Goal: Task Accomplishment & Management: Use online tool/utility

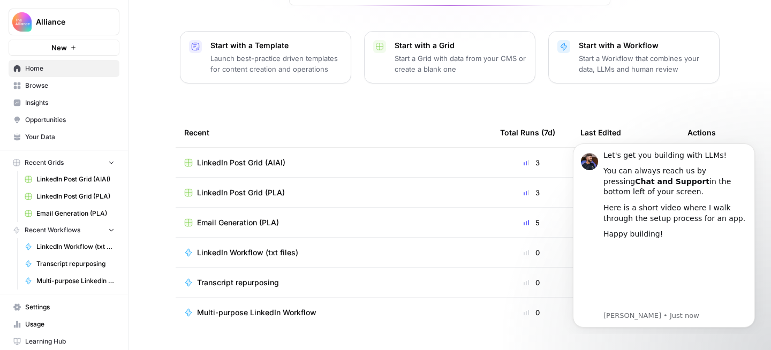
scroll to position [142, 0]
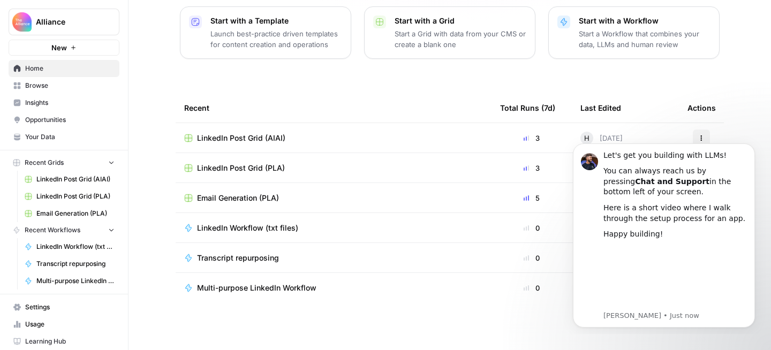
click at [80, 83] on span "Browse" at bounding box center [69, 86] width 89 height 10
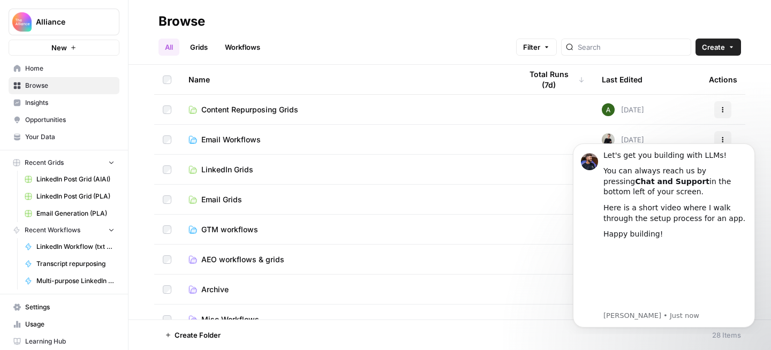
click at [243, 170] on span "LinkedIn Grids" at bounding box center [227, 169] width 52 height 11
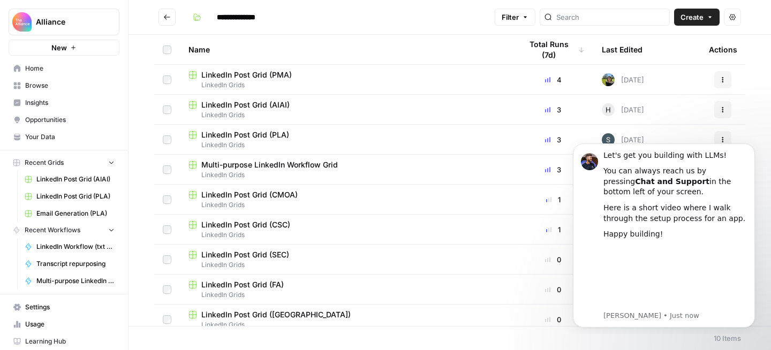
click at [276, 75] on span "LinkedIn Post Grid (PMA)" at bounding box center [246, 75] width 90 height 11
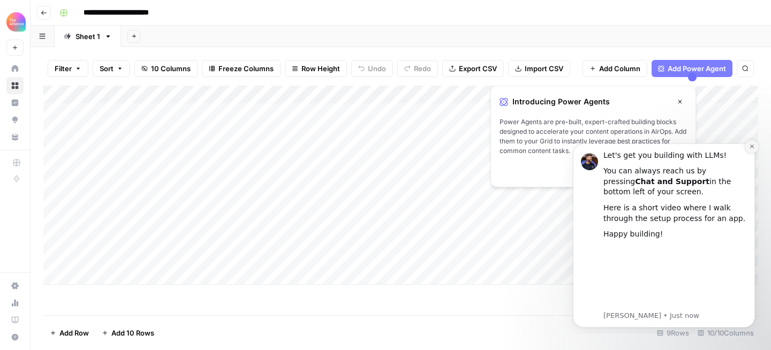
click at [751, 148] on icon "Dismiss notification" at bounding box center [752, 146] width 6 height 6
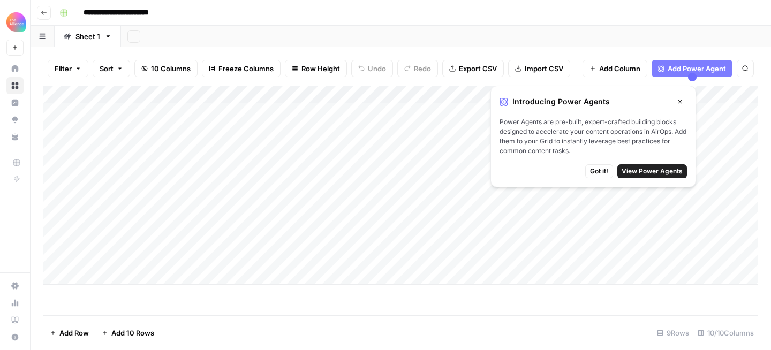
click at [682, 102] on icon "button" at bounding box center [679, 101] width 6 height 6
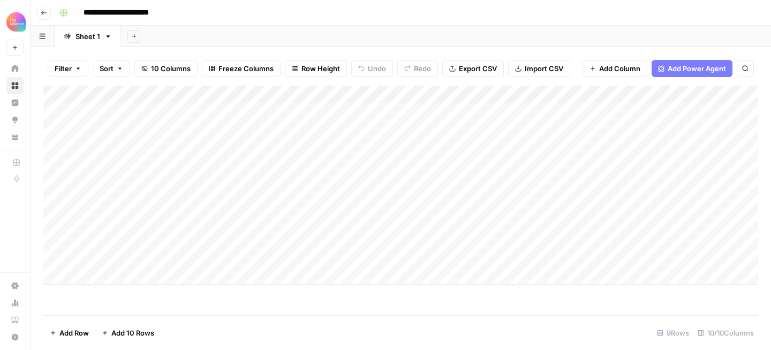
click at [151, 189] on div "Add Column" at bounding box center [400, 185] width 714 height 199
drag, startPoint x: 176, startPoint y: 193, endPoint x: 176, endPoint y: 205, distance: 11.8
click at [176, 205] on div "Add Column" at bounding box center [400, 185] width 714 height 199
click at [212, 205] on div "Add Column" at bounding box center [400, 185] width 714 height 199
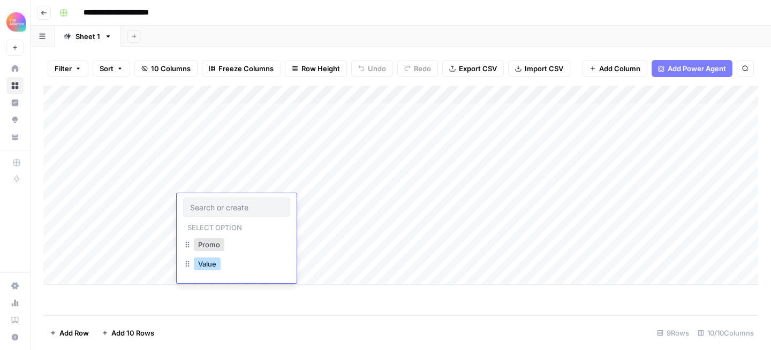
click at [219, 263] on button "Value" at bounding box center [207, 263] width 27 height 13
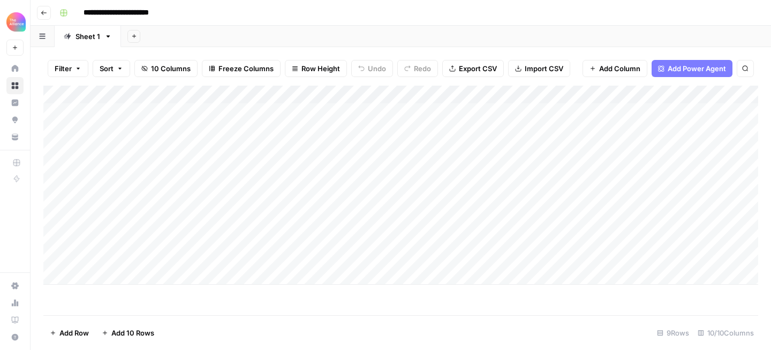
click at [307, 203] on div "Add Column" at bounding box center [400, 185] width 714 height 199
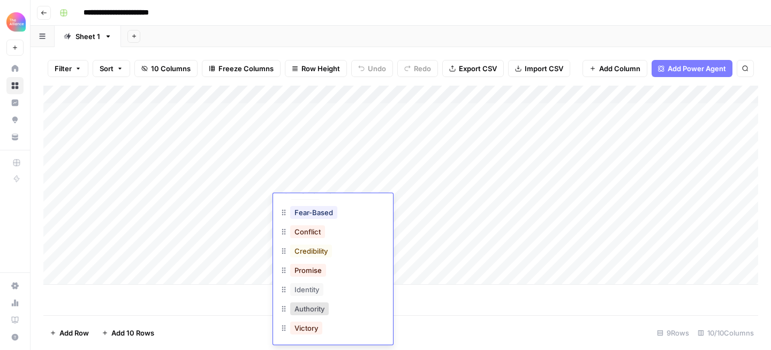
scroll to position [191, 0]
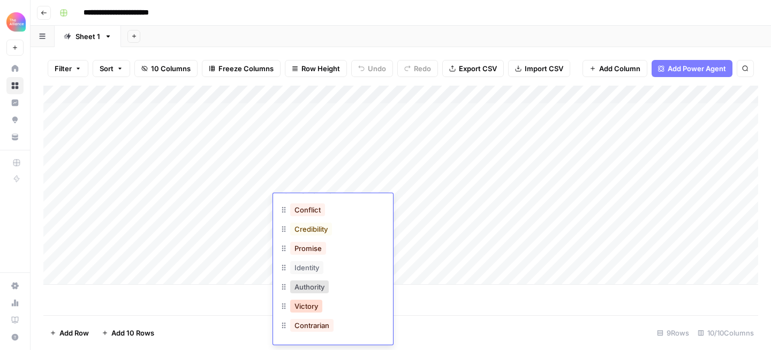
click at [312, 311] on button "Victory" at bounding box center [306, 306] width 32 height 13
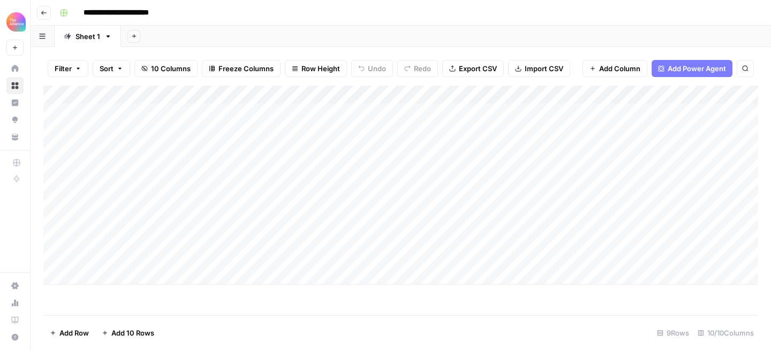
click at [398, 205] on div "Add Column" at bounding box center [400, 185] width 714 height 199
click at [398, 205] on textarea at bounding box center [454, 203] width 171 height 15
type textarea "**********"
click at [543, 204] on div "Add Column" at bounding box center [400, 185] width 714 height 199
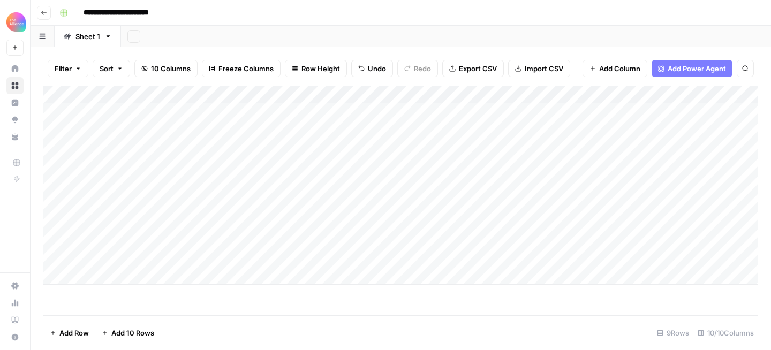
click at [543, 204] on div "Add Column" at bounding box center [400, 185] width 714 height 199
type textarea "**********"
click at [711, 205] on div "Add Column" at bounding box center [400, 185] width 714 height 199
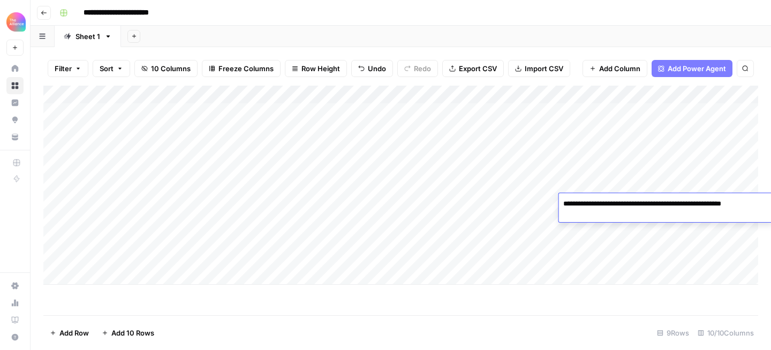
type textarea "**********"
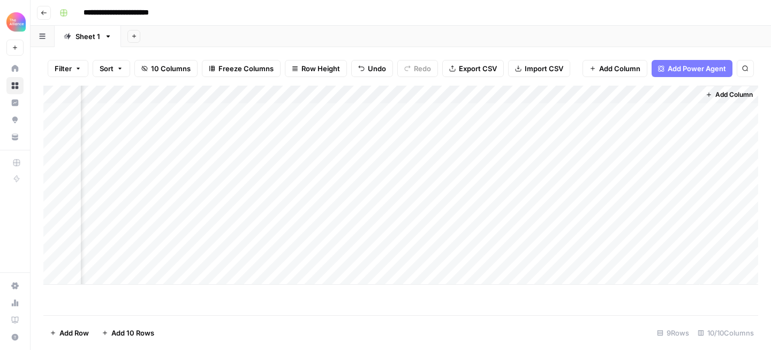
scroll to position [0, 642]
click at [301, 203] on div "Add Column" at bounding box center [400, 185] width 714 height 199
click at [527, 66] on span "Import CSV" at bounding box center [543, 68] width 39 height 11
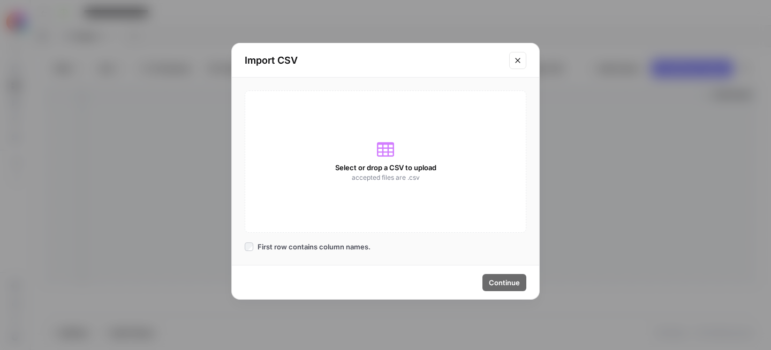
click at [387, 154] on icon at bounding box center [385, 149] width 17 height 14
click at [513, 66] on button "Close modal" at bounding box center [517, 60] width 17 height 17
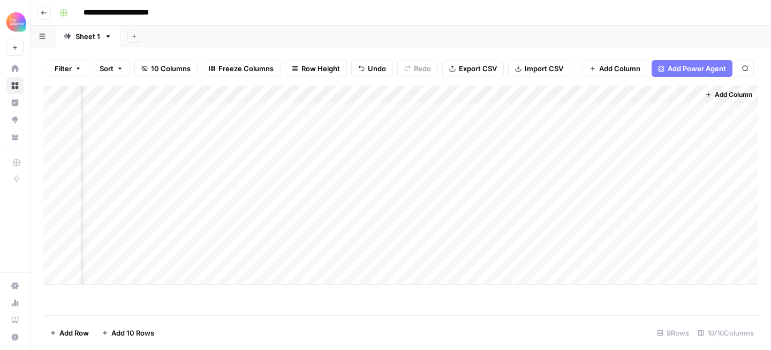
click at [634, 73] on span "Add Column" at bounding box center [619, 68] width 41 height 11
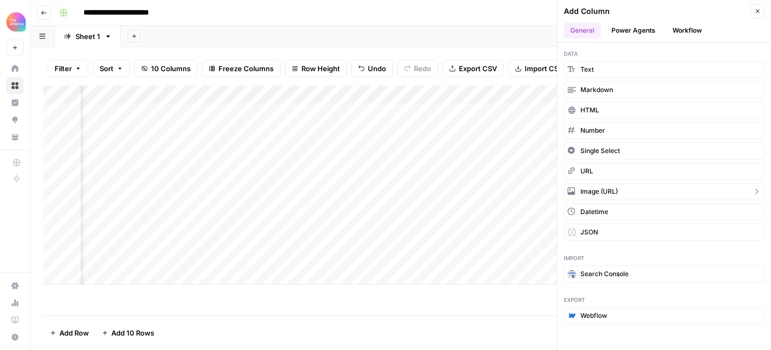
click at [639, 187] on button "Image (URL)" at bounding box center [664, 191] width 201 height 17
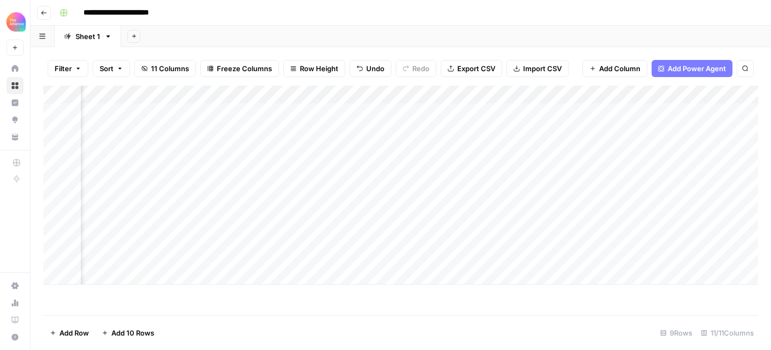
scroll to position [0, 738]
click at [622, 199] on div "Add Column" at bounding box center [400, 185] width 714 height 199
click at [619, 204] on div "Add Column" at bounding box center [400, 185] width 714 height 199
click at [619, 204] on input at bounding box center [675, 206] width 171 height 13
paste input "**********"
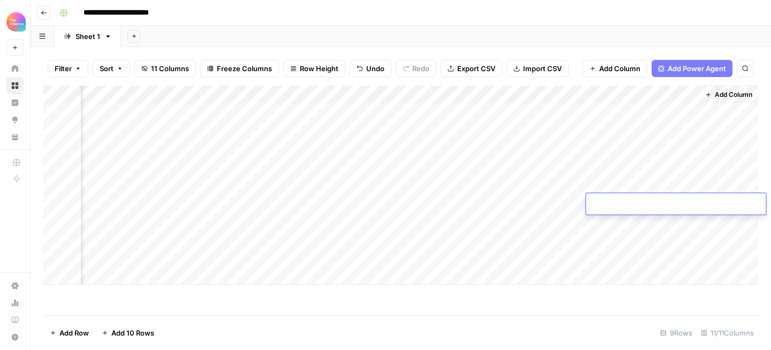
type input "**********"
click at [669, 200] on div "Add Column" at bounding box center [400, 185] width 714 height 199
click at [669, 200] on input "**********" at bounding box center [675, 206] width 171 height 13
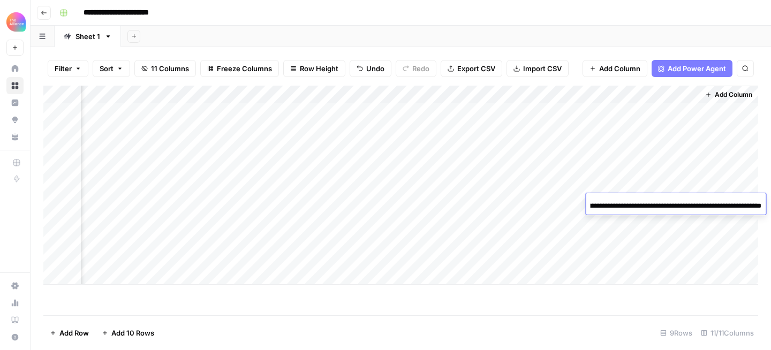
click at [669, 200] on input "**********" at bounding box center [675, 206] width 171 height 13
click at [691, 95] on div "Add Column" at bounding box center [400, 185] width 714 height 199
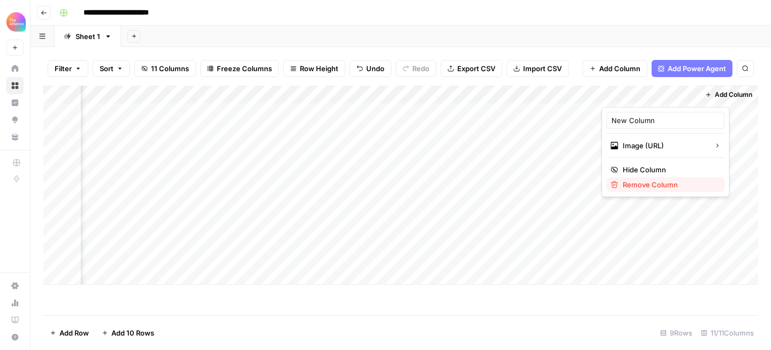
click at [639, 185] on span "Remove Column" at bounding box center [669, 184] width 94 height 11
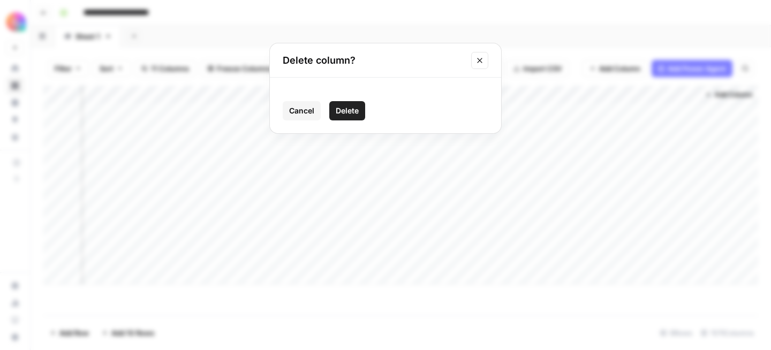
click at [348, 109] on span "Delete" at bounding box center [347, 110] width 23 height 11
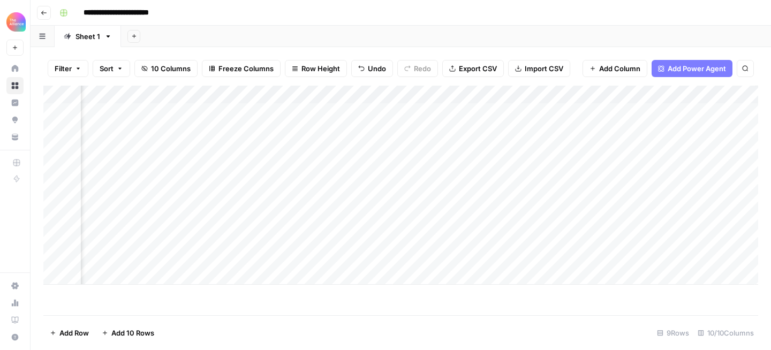
scroll to position [0, 584]
click at [305, 201] on div "Add Column" at bounding box center [400, 185] width 714 height 199
click at [293, 201] on div "Add Column" at bounding box center [400, 185] width 714 height 199
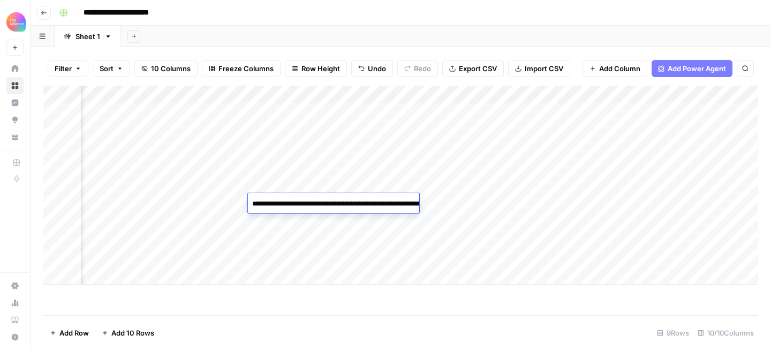
type textarea "**********"
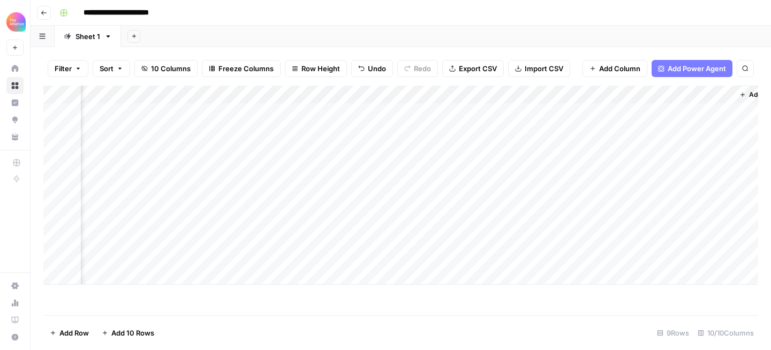
scroll to position [0, 642]
click at [354, 202] on div "Add Column" at bounding box center [400, 185] width 714 height 199
click at [625, 201] on div "Add Column" at bounding box center [400, 185] width 714 height 199
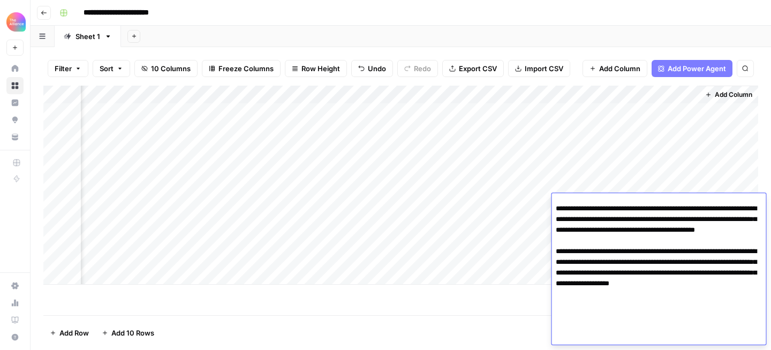
click at [537, 210] on div "Add Column" at bounding box center [400, 185] width 714 height 199
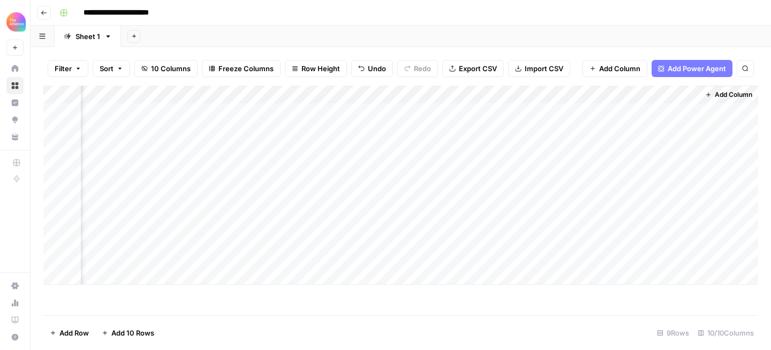
click at [618, 207] on div "Add Column" at bounding box center [400, 185] width 714 height 199
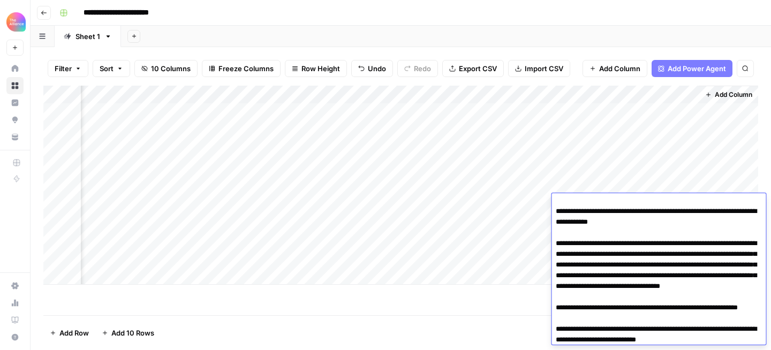
scroll to position [27, 0]
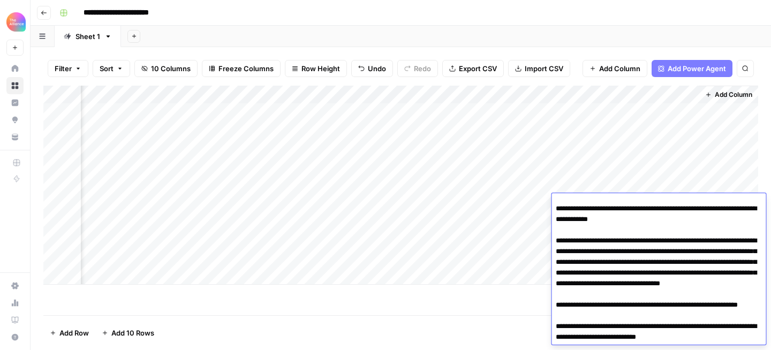
click at [537, 225] on div "Add Column" at bounding box center [400, 185] width 714 height 199
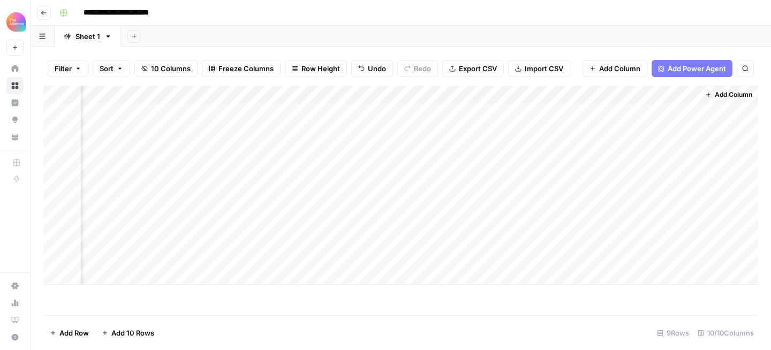
click at [627, 207] on div "Add Column" at bounding box center [400, 185] width 714 height 199
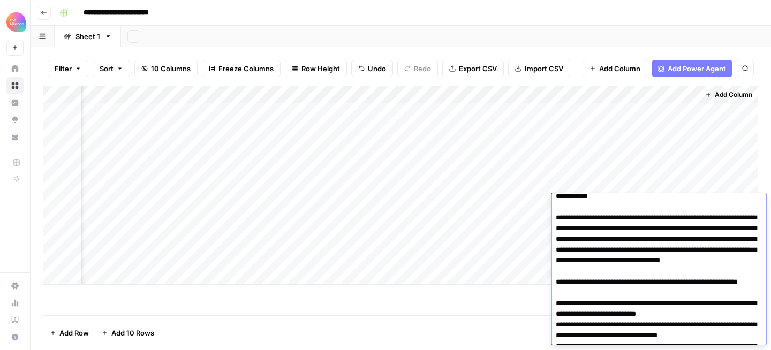
scroll to position [0, 0]
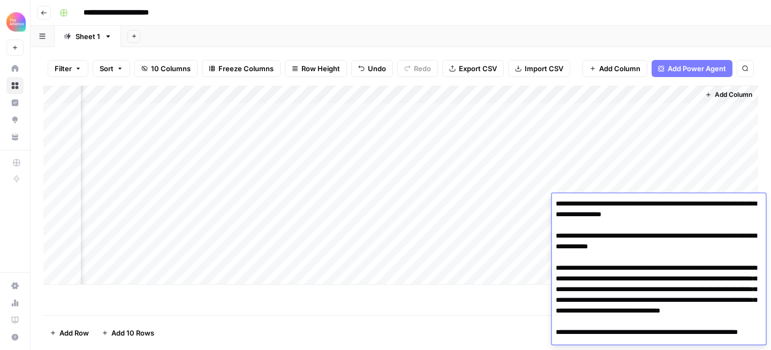
click at [532, 232] on div "Add Column" at bounding box center [400, 185] width 714 height 199
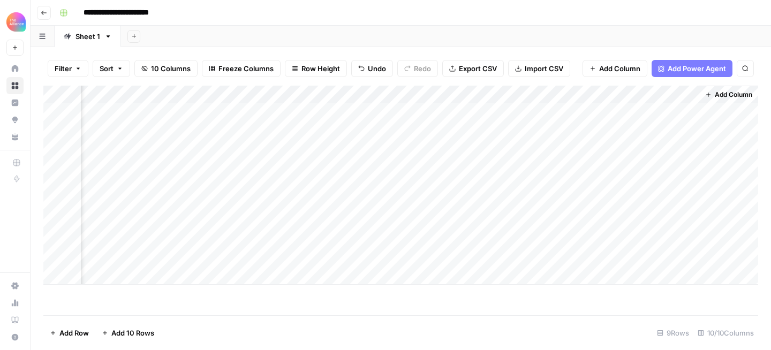
click at [444, 202] on div "Add Column" at bounding box center [400, 185] width 714 height 199
click at [390, 203] on div "Add Column" at bounding box center [400, 185] width 714 height 199
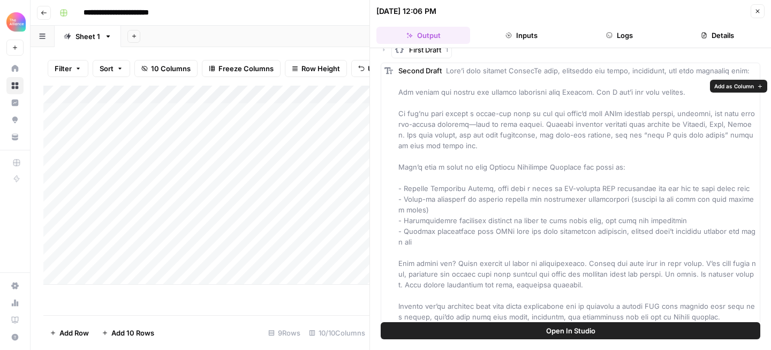
scroll to position [96, 0]
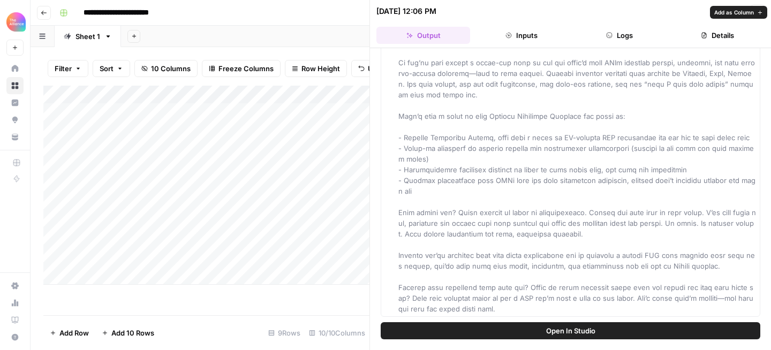
drag, startPoint x: 398, startPoint y: 125, endPoint x: 738, endPoint y: 266, distance: 367.8
click at [738, 266] on div "Second Draft" at bounding box center [577, 164] width 358 height 300
copy span "Lor ipsumd sit ametco adi elitsed doeiusmod temp Incidid. Utl E dol’m ali enim …"
click at [732, 268] on div "Second Draft" at bounding box center [577, 164] width 358 height 300
